Goal: Use online tool/utility: Use online tool/utility

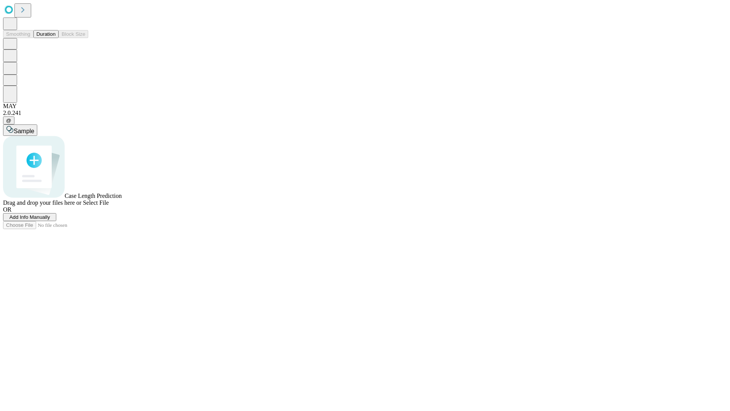
click at [56, 38] on button "Duration" at bounding box center [45, 34] width 25 height 8
click at [34, 128] on span "Sample" at bounding box center [24, 131] width 21 height 6
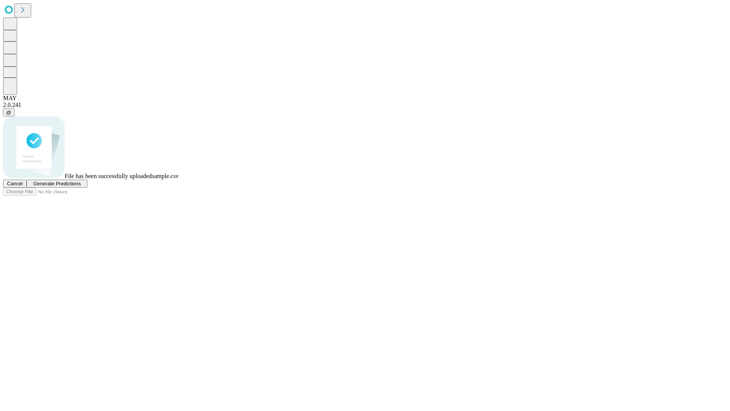
click at [81, 186] on span "Generate Predictions" at bounding box center [57, 184] width 48 height 6
